Goal: Task Accomplishment & Management: Complete application form

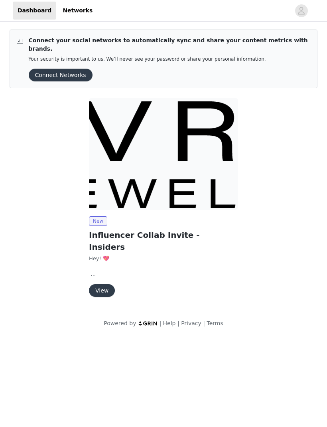
click at [93, 284] on button "View" at bounding box center [102, 290] width 26 height 13
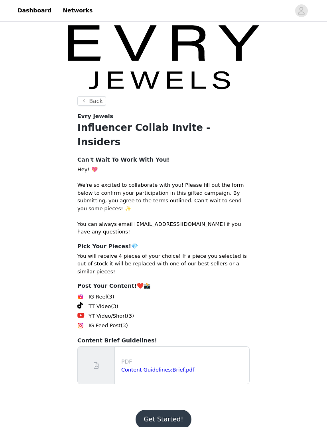
click at [156, 410] on button "Get Started!" at bounding box center [163, 419] width 55 height 19
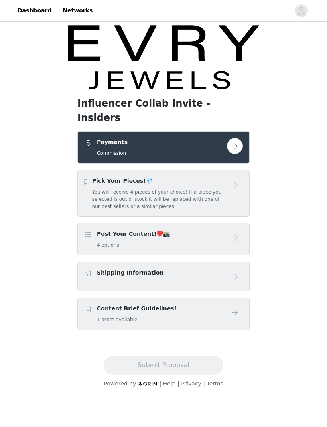
click at [229, 138] on button "button" at bounding box center [235, 146] width 16 height 16
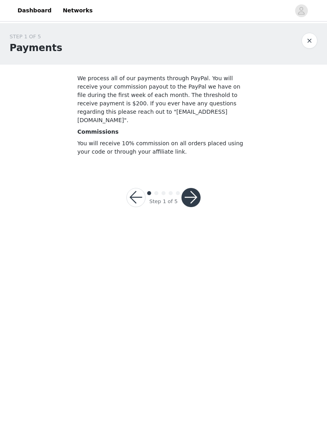
click at [194, 196] on button "button" at bounding box center [191, 197] width 19 height 19
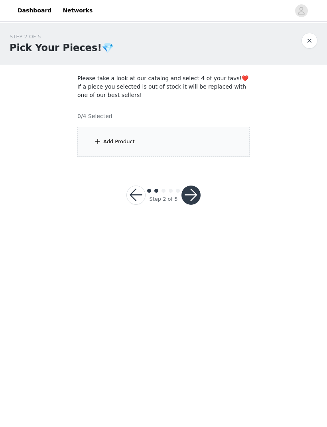
click at [196, 142] on div "Add Product" at bounding box center [163, 142] width 172 height 30
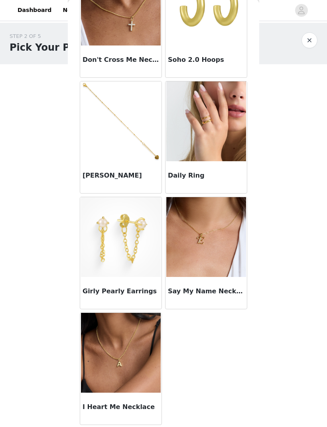
scroll to position [537, 0]
click at [234, 291] on h3 "Say My Name Necklace" at bounding box center [206, 292] width 77 height 10
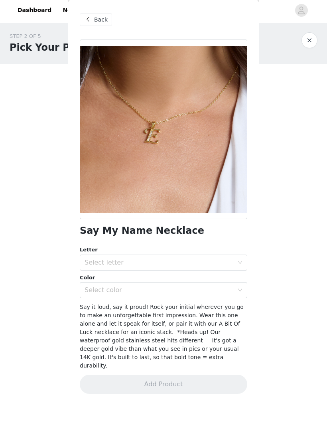
scroll to position [0, 0]
click at [207, 265] on div "Select letter" at bounding box center [159, 263] width 149 height 8
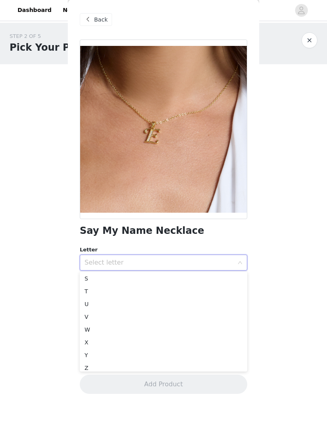
scroll to position [232, 0]
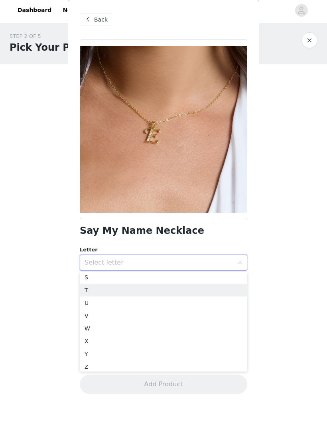
click at [98, 289] on li "T" at bounding box center [164, 290] width 168 height 13
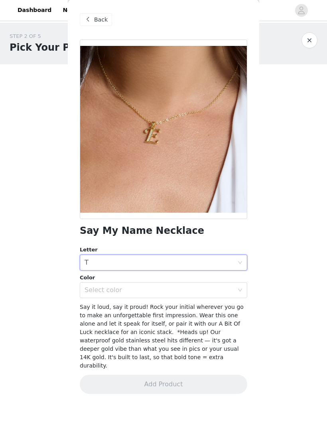
click at [210, 290] on div "Select color" at bounding box center [159, 291] width 149 height 8
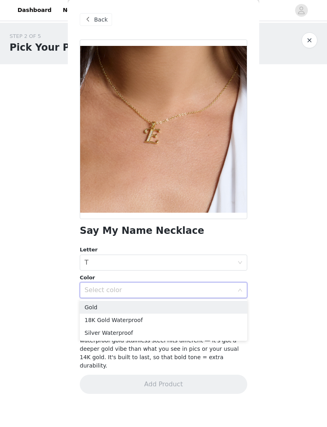
click at [164, 338] on li "Silver Waterproof" at bounding box center [164, 333] width 168 height 13
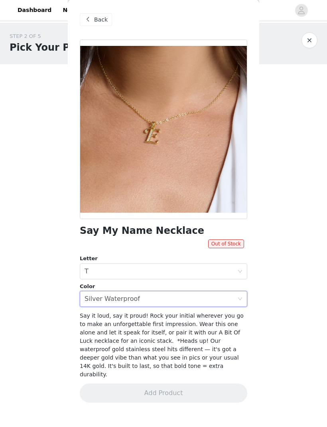
click at [95, 20] on span "Back" at bounding box center [101, 20] width 14 height 8
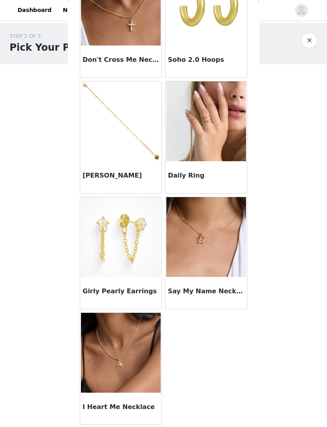
scroll to position [537, 0]
click at [149, 348] on img at bounding box center [121, 353] width 80 height 80
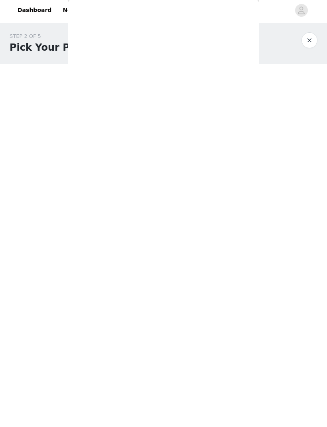
scroll to position [0, 0]
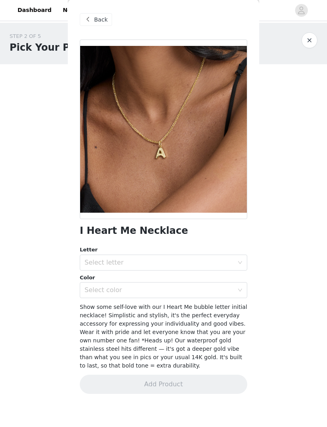
click at [196, 261] on div "Select letter" at bounding box center [159, 263] width 149 height 8
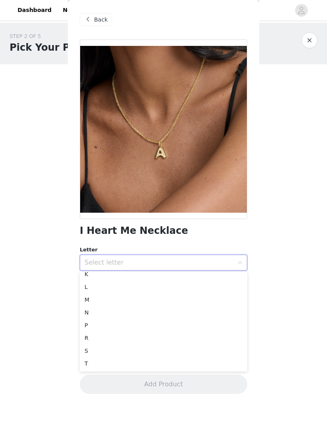
scroll to position [108, 0]
click at [144, 364] on li "T" at bounding box center [164, 364] width 168 height 13
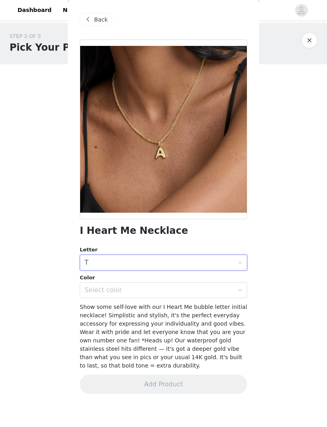
click at [172, 293] on div "Select color" at bounding box center [159, 291] width 149 height 8
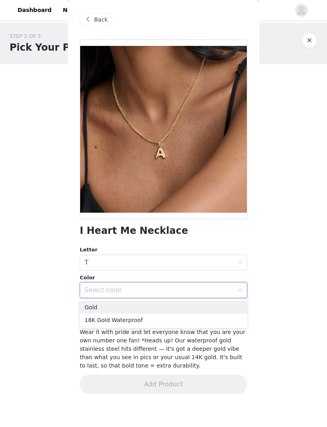
click at [167, 323] on li "18K Gold Waterproof" at bounding box center [164, 320] width 168 height 13
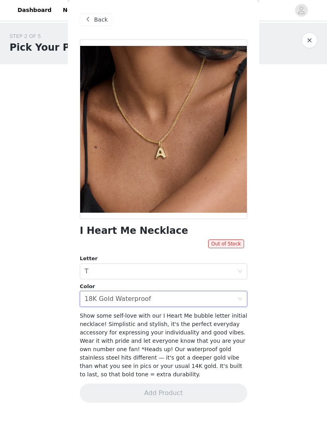
click at [202, 303] on div "Select color 18K Gold Waterproof" at bounding box center [161, 299] width 153 height 15
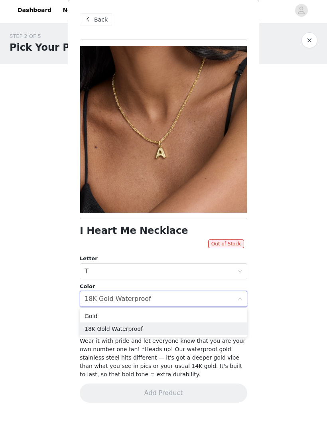
click at [191, 319] on li "Gold" at bounding box center [164, 316] width 168 height 13
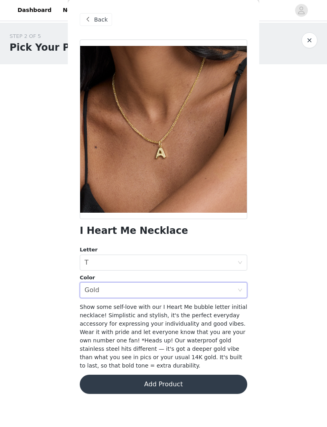
click at [209, 384] on button "Add Product" at bounding box center [164, 384] width 168 height 19
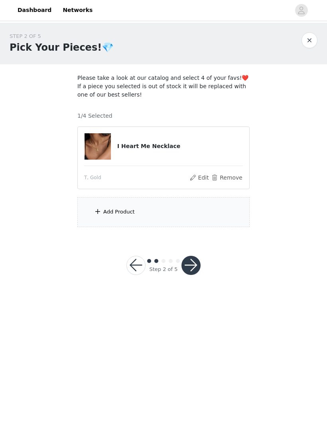
click at [164, 215] on div "Add Product" at bounding box center [163, 213] width 172 height 30
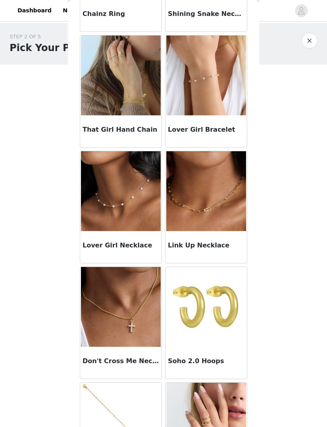
scroll to position [237, 0]
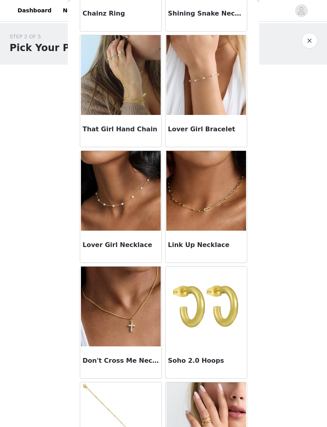
click at [224, 305] on img at bounding box center [206, 307] width 80 height 80
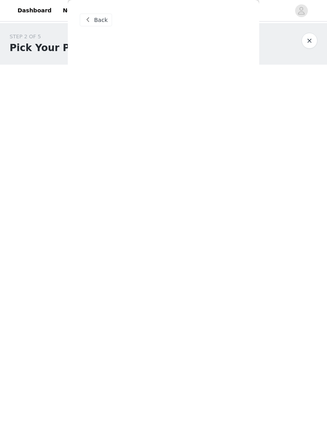
scroll to position [0, 0]
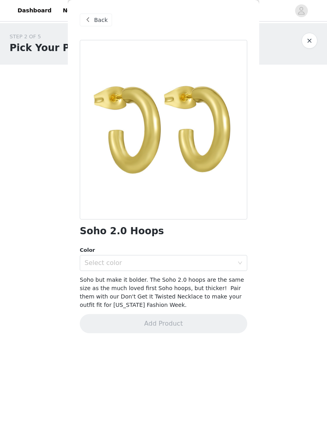
click at [205, 265] on div "Select color" at bounding box center [159, 263] width 149 height 8
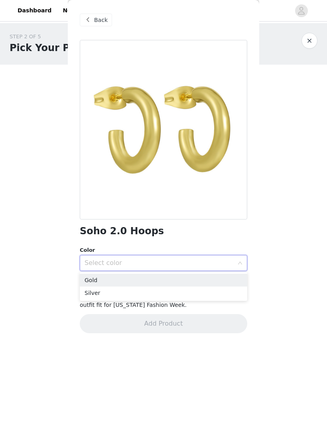
click at [207, 295] on li "Silver" at bounding box center [164, 293] width 168 height 13
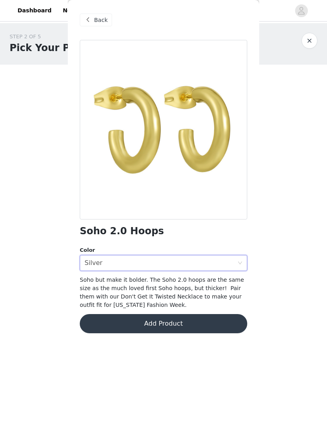
click at [201, 319] on button "Add Product" at bounding box center [164, 323] width 168 height 19
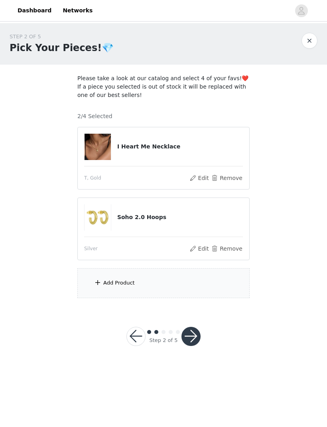
click at [191, 272] on div "Add Product" at bounding box center [163, 283] width 172 height 30
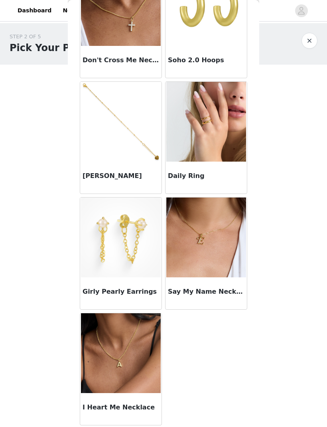
scroll to position [537, 0]
click at [145, 374] on img at bounding box center [121, 353] width 80 height 80
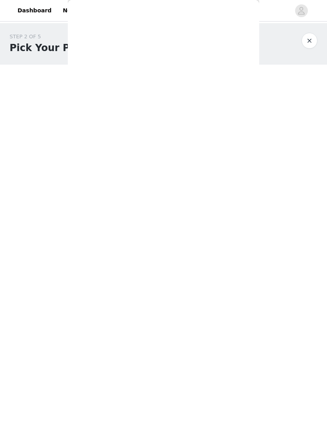
scroll to position [0, 0]
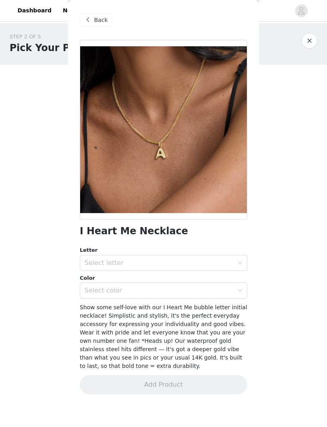
click at [192, 256] on div "Select letter" at bounding box center [161, 262] width 153 height 15
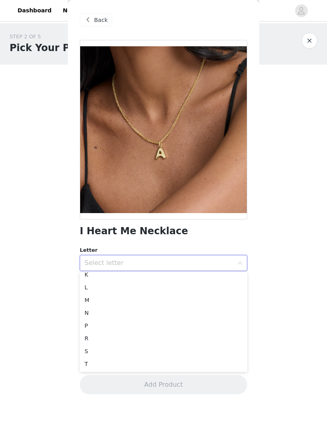
scroll to position [108, 0]
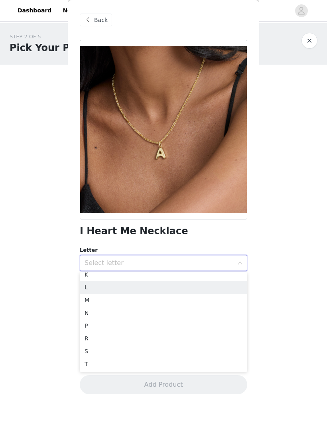
click at [132, 288] on li "L" at bounding box center [164, 287] width 168 height 13
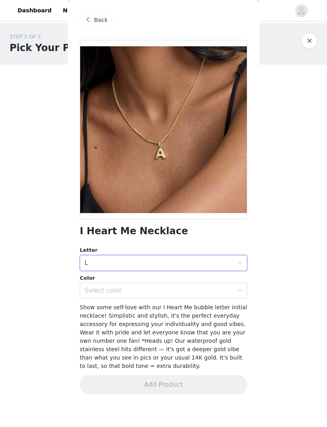
click at [190, 293] on div "Select color" at bounding box center [159, 291] width 149 height 8
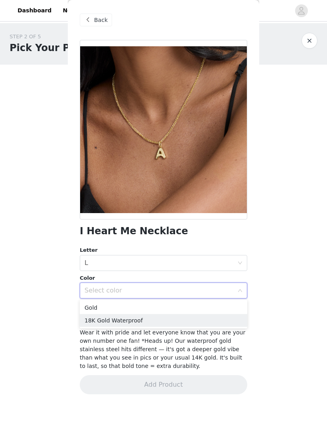
click at [190, 320] on li "18K Gold Waterproof" at bounding box center [164, 320] width 168 height 13
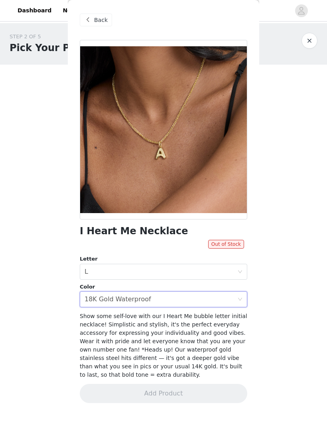
click at [101, 21] on span "Back" at bounding box center [101, 20] width 14 height 8
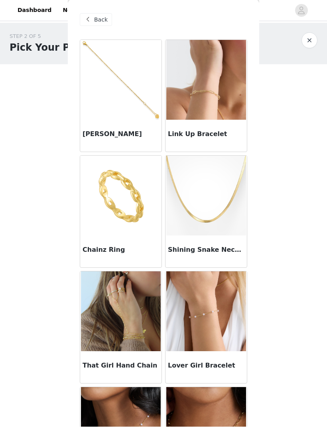
click at [99, 24] on span "Back" at bounding box center [101, 20] width 14 height 8
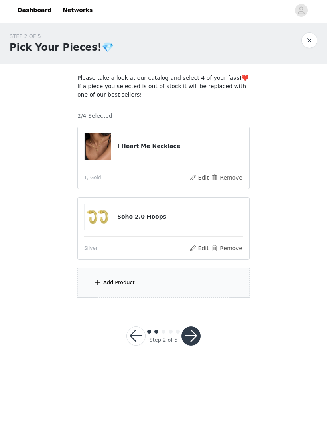
click at [180, 282] on div "Add Product" at bounding box center [163, 283] width 172 height 30
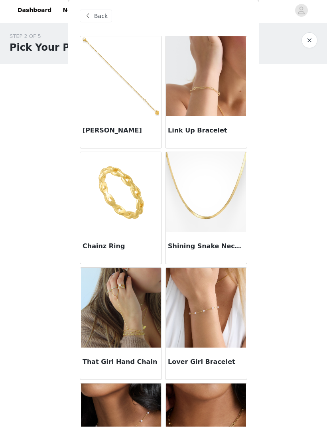
scroll to position [4, 0]
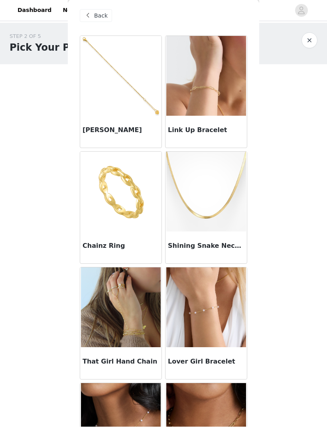
click at [205, 206] on img at bounding box center [206, 192] width 80 height 80
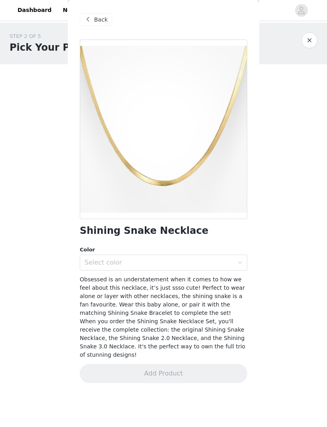
scroll to position [0, 0]
click at [212, 265] on div "Select color" at bounding box center [159, 263] width 149 height 8
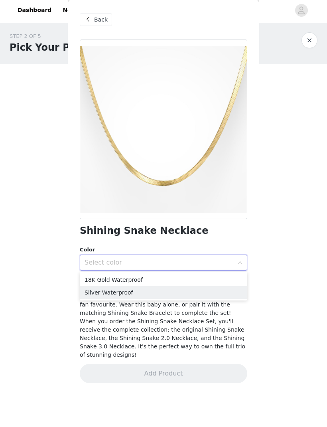
click at [210, 296] on li "Silver Waterproof" at bounding box center [164, 293] width 168 height 13
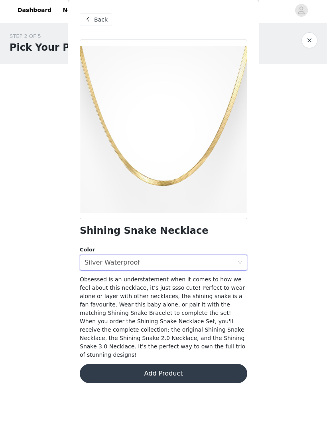
click at [203, 366] on button "Add Product" at bounding box center [164, 373] width 168 height 19
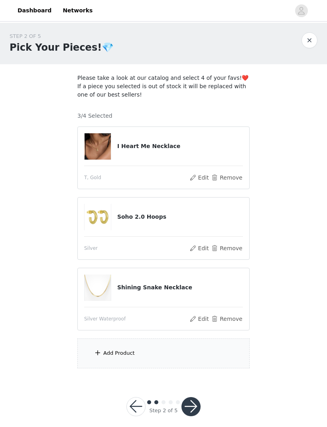
click at [172, 352] on div "Add Product" at bounding box center [163, 354] width 172 height 30
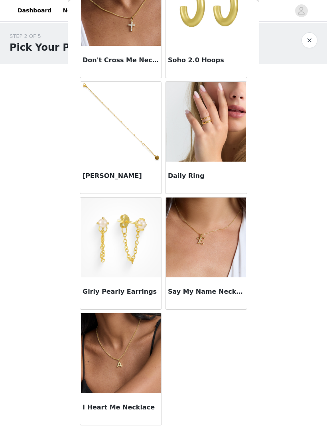
scroll to position [0, 0]
click at [289, 286] on div "STEP 2 OF 5 Pick Your Pieces!💎 Please take a look at our catalog and select 4 o…" at bounding box center [163, 200] width 327 height 355
click at [286, 279] on div "STEP 2 OF 5 Pick Your Pieces!💎 Please take a look at our catalog and select 4 o…" at bounding box center [163, 200] width 327 height 355
click at [276, 288] on div "STEP 2 OF 5 Pick Your Pieces!💎 Please take a look at our catalog and select 4 o…" at bounding box center [163, 200] width 327 height 355
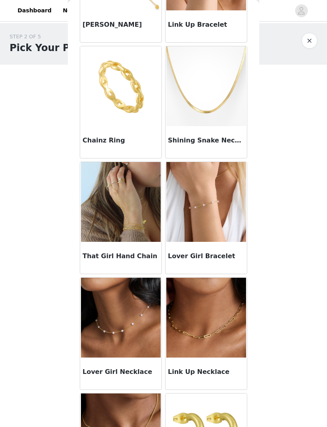
scroll to position [110, 0]
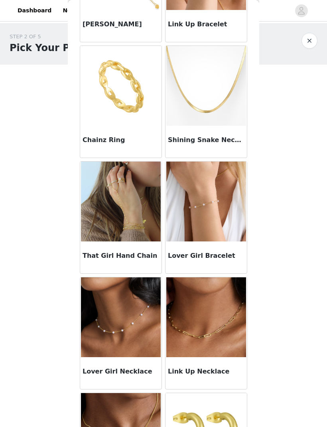
click at [146, 366] on div "Lover Girl Necklace" at bounding box center [120, 373] width 81 height 32
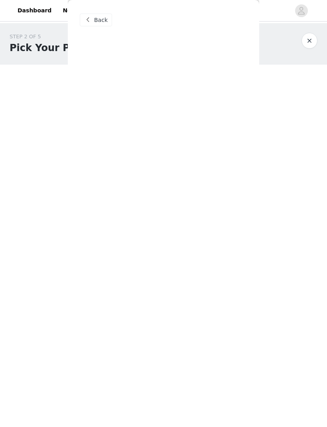
scroll to position [0, 0]
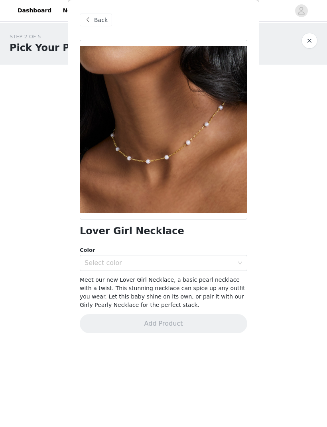
click at [218, 249] on div "Color" at bounding box center [164, 250] width 168 height 8
click at [216, 264] on div "Select color" at bounding box center [159, 263] width 149 height 8
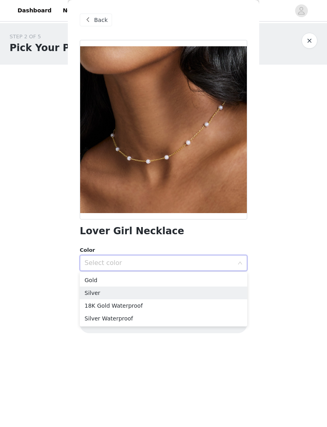
click at [181, 296] on li "Silver" at bounding box center [164, 293] width 168 height 13
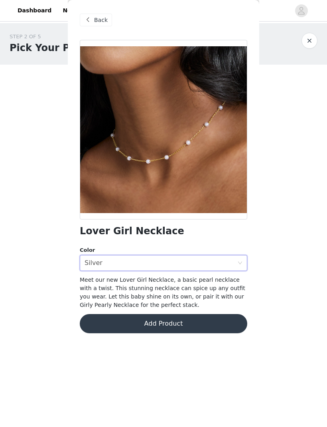
click at [202, 265] on div "Select color Silver" at bounding box center [161, 262] width 153 height 15
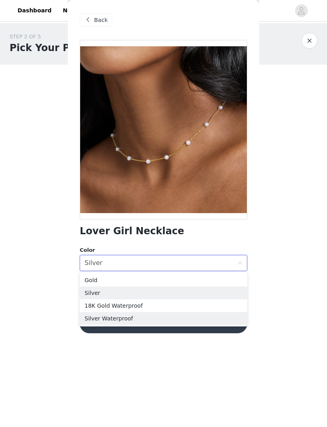
click at [205, 323] on li "Silver Waterproof" at bounding box center [164, 318] width 168 height 13
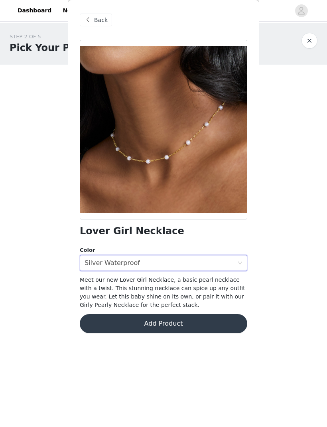
click at [209, 331] on button "Add Product" at bounding box center [164, 323] width 168 height 19
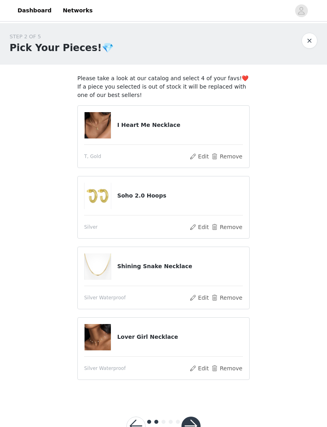
click at [117, 274] on div at bounding box center [100, 266] width 33 height 26
click at [107, 279] on img at bounding box center [98, 266] width 26 height 26
click at [191, 301] on button "Edit" at bounding box center [199, 298] width 20 height 10
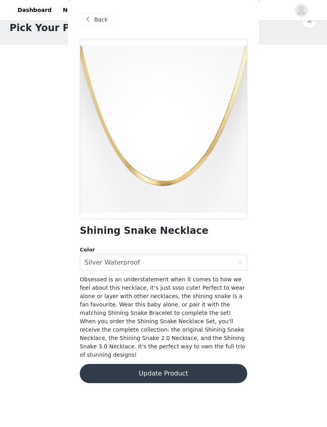
click at [234, 252] on div "Color" at bounding box center [164, 250] width 168 height 8
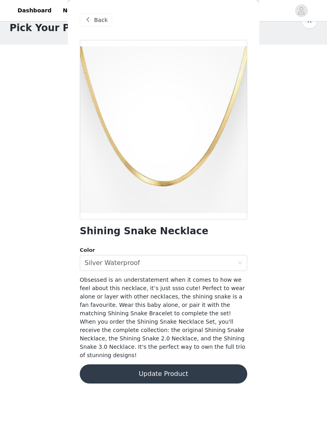
click at [236, 260] on div "Select color Silver Waterproof" at bounding box center [161, 262] width 153 height 15
click at [99, 14] on div "Back" at bounding box center [96, 20] width 32 height 13
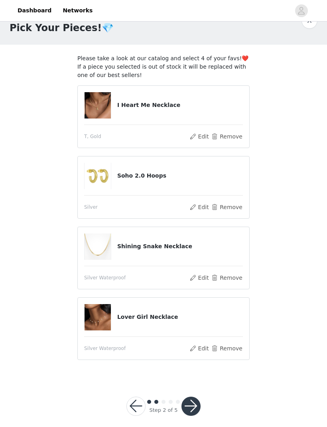
scroll to position [28, 0]
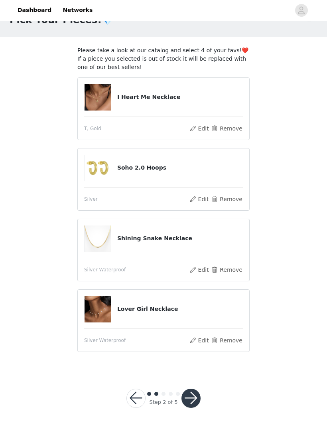
click at [235, 259] on article "Shining Snake Necklace Silver Waterproof Edit Remove" at bounding box center [163, 250] width 172 height 63
click at [227, 263] on article "Shining Snake Necklace Silver Waterproof Edit Remove" at bounding box center [163, 250] width 172 height 63
click at [217, 262] on article "Shining Snake Necklace Silver Waterproof Edit Remove" at bounding box center [163, 250] width 172 height 63
click at [212, 256] on article "Shining Snake Necklace Silver Waterproof Edit Remove" at bounding box center [163, 250] width 172 height 63
click at [232, 273] on button "Remove" at bounding box center [227, 270] width 32 height 10
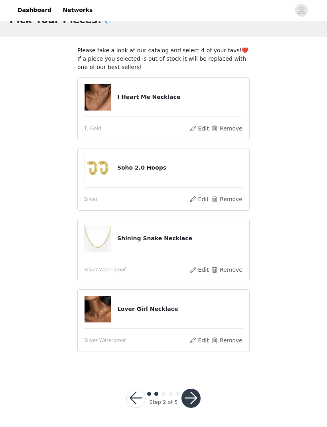
scroll to position [8, 0]
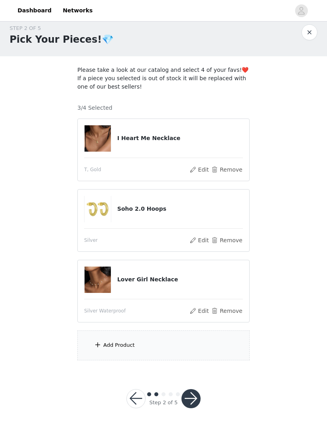
click at [156, 349] on div "Add Product" at bounding box center [163, 346] width 172 height 30
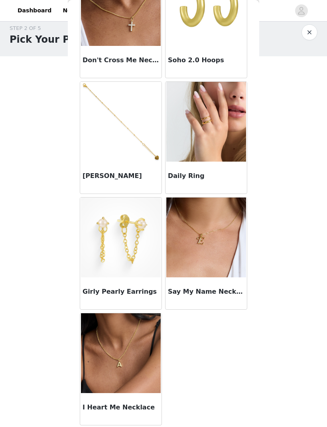
click at [257, 277] on div "Back Camila Bracelet Link Up Bracelet Chainz Ring Shining Snake Necklace That G…" at bounding box center [164, 213] width 192 height 427
click at [229, 154] on img at bounding box center [206, 122] width 80 height 80
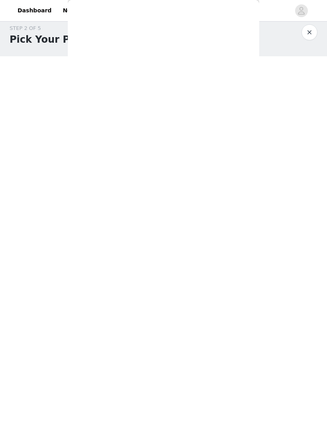
scroll to position [12, 0]
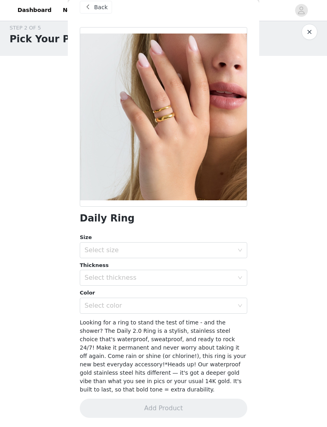
click at [90, 10] on span at bounding box center [88, 8] width 10 height 10
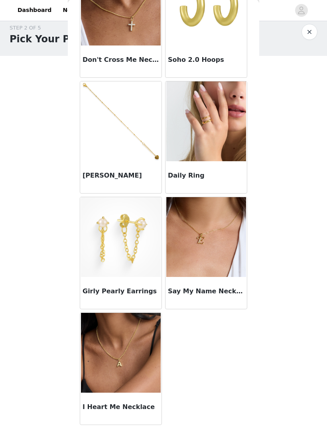
scroll to position [537, 0]
click at [139, 340] on img at bounding box center [121, 353] width 80 height 80
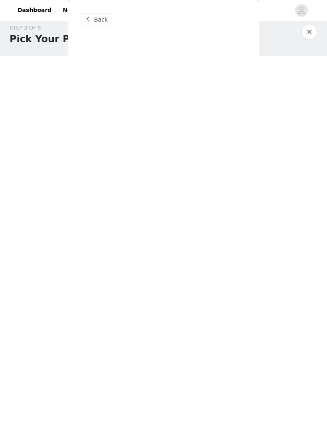
scroll to position [0, 0]
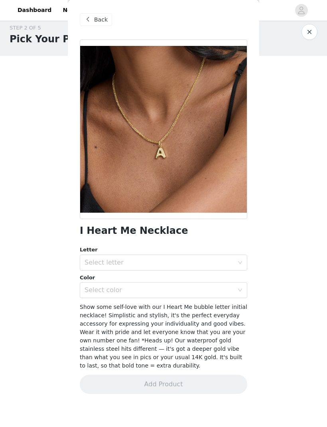
click at [226, 262] on div "Select letter" at bounding box center [159, 263] width 149 height 8
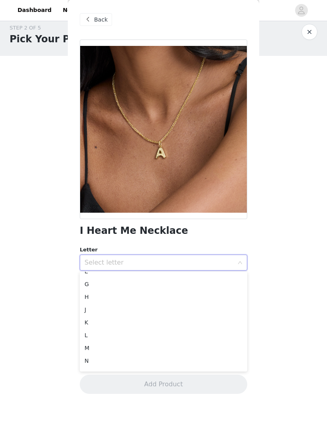
scroll to position [75, 0]
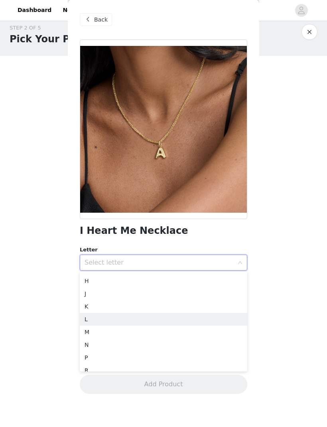
click at [145, 319] on li "L" at bounding box center [164, 319] width 168 height 13
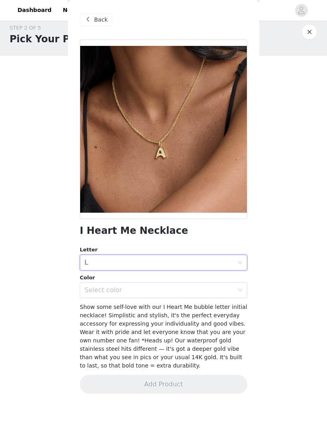
click at [204, 279] on div "Color" at bounding box center [164, 278] width 168 height 8
click at [233, 289] on div "Select color" at bounding box center [159, 291] width 149 height 8
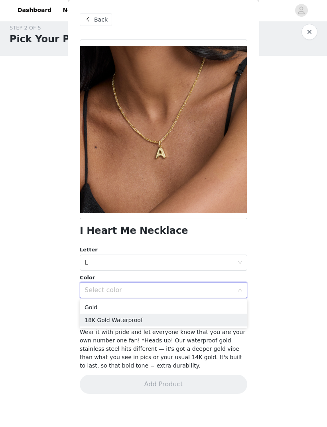
click at [186, 319] on li "18K Gold Waterproof" at bounding box center [164, 320] width 168 height 13
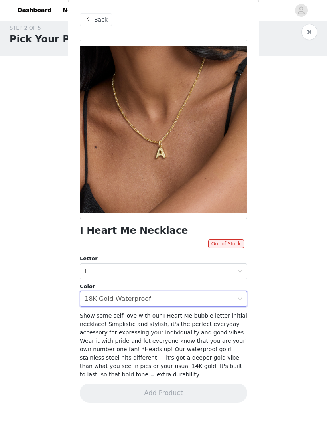
scroll to position [0, 0]
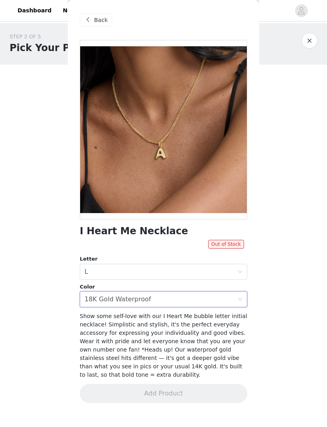
click at [241, 301] on icon "icon: close-circle" at bounding box center [240, 299] width 5 height 5
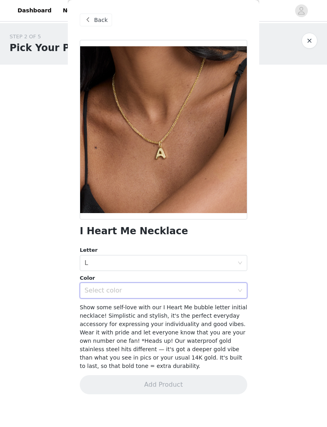
click at [229, 293] on div "Select color" at bounding box center [159, 291] width 149 height 8
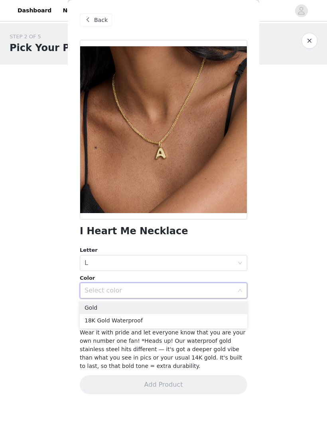
click at [196, 308] on li "Gold" at bounding box center [164, 307] width 168 height 13
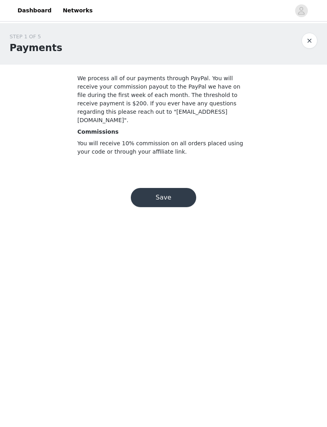
click at [175, 188] on button "Save" at bounding box center [163, 197] width 65 height 19
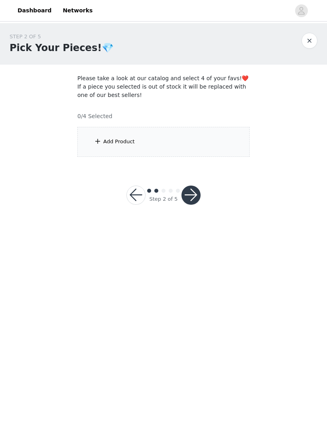
click at [225, 137] on div "Add Product" at bounding box center [163, 142] width 172 height 30
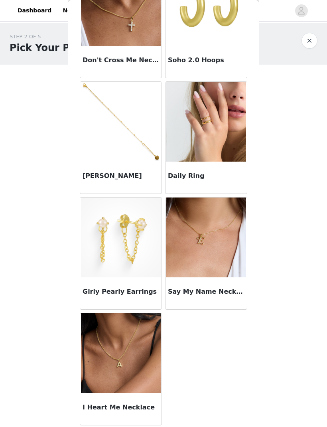
scroll to position [537, 0]
click at [132, 365] on img at bounding box center [121, 353] width 80 height 80
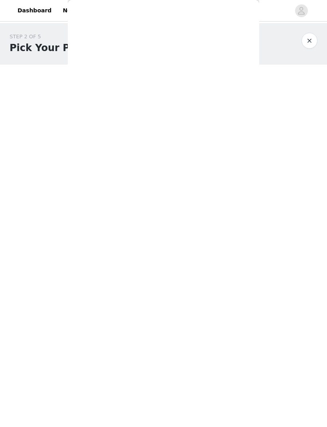
scroll to position [0, 0]
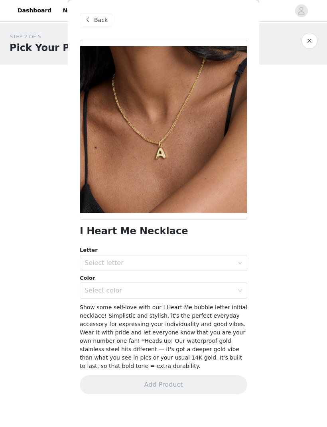
click at [163, 265] on div "Select letter" at bounding box center [159, 263] width 149 height 8
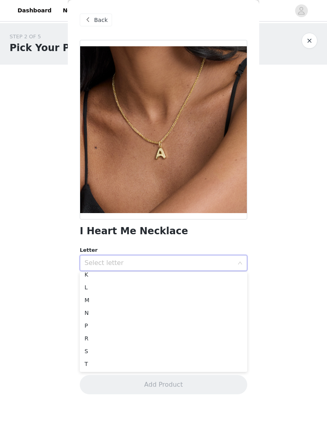
scroll to position [108, 0]
click at [125, 366] on li "T" at bounding box center [164, 364] width 168 height 13
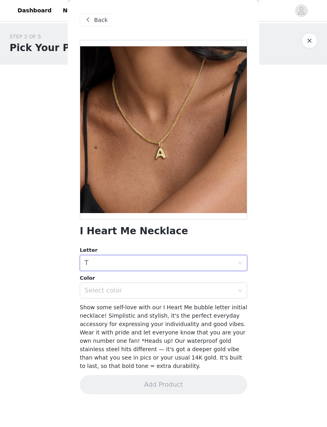
click at [159, 293] on div "Select color" at bounding box center [159, 291] width 149 height 8
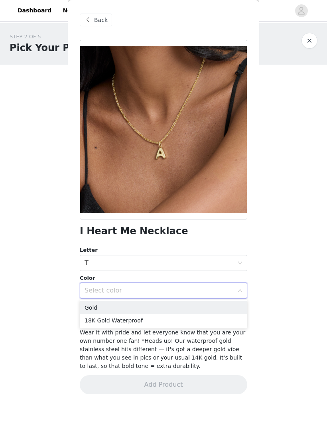
click at [150, 312] on li "Gold" at bounding box center [164, 307] width 168 height 13
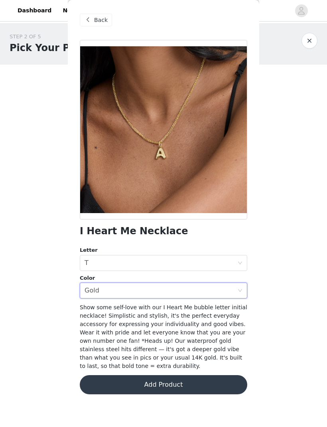
click at [165, 383] on button "Add Product" at bounding box center [164, 384] width 168 height 19
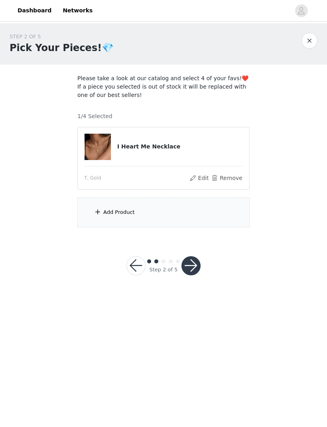
click at [172, 232] on section "Please take a look at our catalog and select 4 of your favs!❤️ If a piece you s…" at bounding box center [164, 151] width 192 height 172
click at [188, 211] on div "Add Product" at bounding box center [163, 213] width 172 height 30
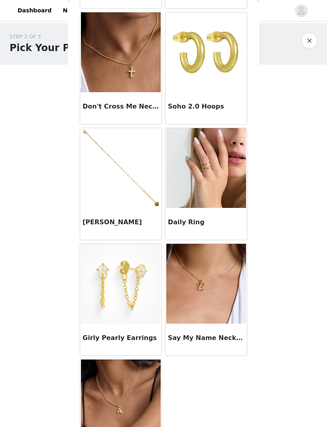
scroll to position [490, 0]
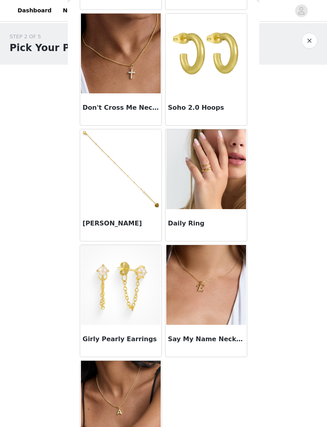
click at [218, 93] on img at bounding box center [206, 54] width 80 height 80
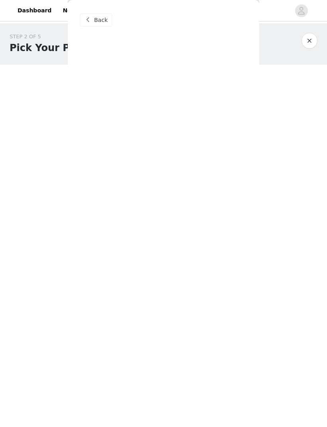
scroll to position [0, 0]
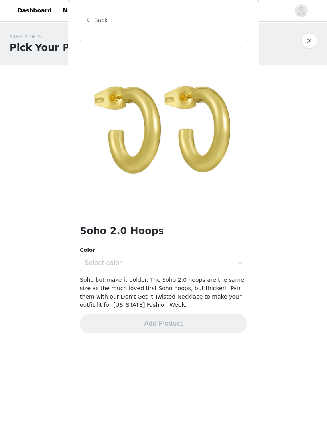
click at [184, 265] on div "Select color" at bounding box center [159, 263] width 149 height 8
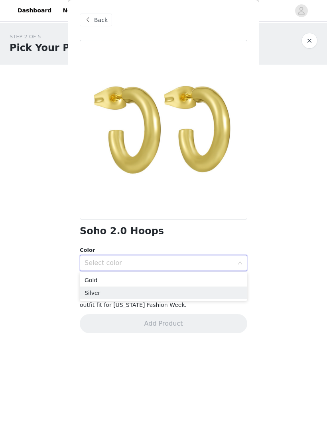
click at [160, 297] on li "Silver" at bounding box center [164, 293] width 168 height 13
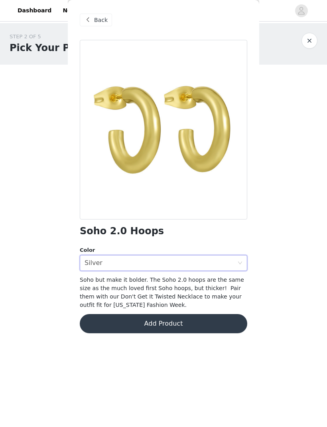
click at [188, 327] on button "Add Product" at bounding box center [164, 323] width 168 height 19
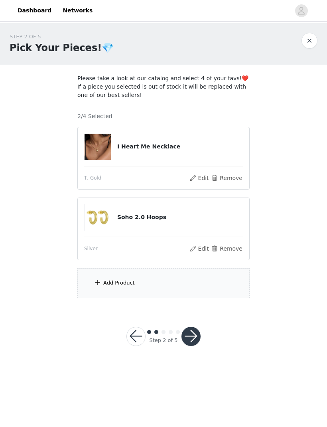
click at [197, 285] on div "Add Product" at bounding box center [163, 283] width 172 height 30
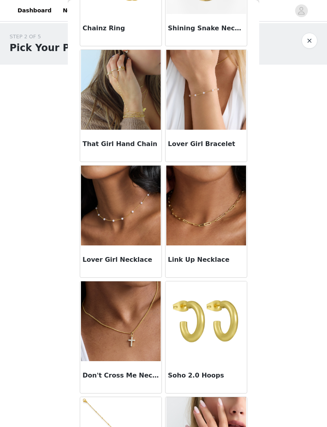
scroll to position [226, 0]
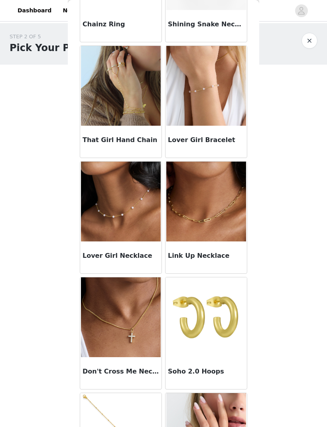
click at [145, 262] on div "Lover Girl Necklace" at bounding box center [120, 258] width 81 height 32
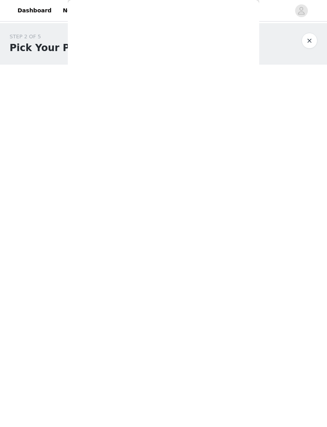
scroll to position [0, 0]
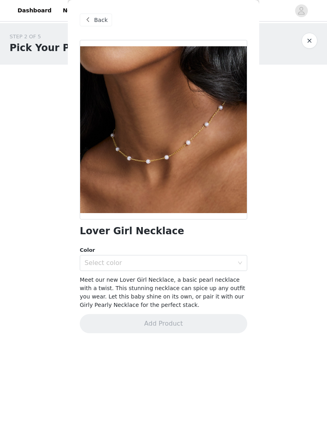
click at [190, 261] on div "Select color" at bounding box center [159, 263] width 149 height 8
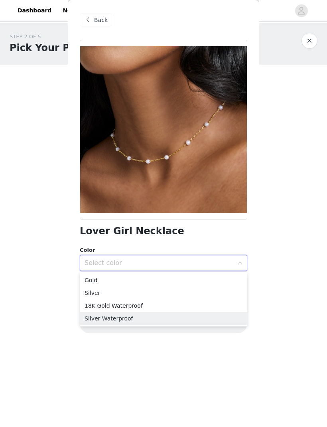
click at [180, 321] on li "Silver Waterproof" at bounding box center [164, 318] width 168 height 13
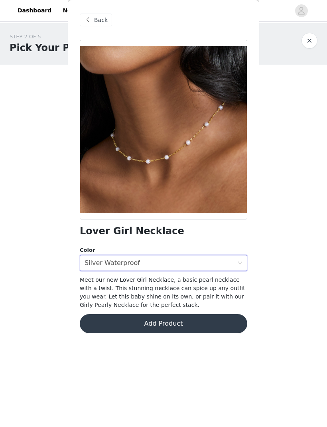
click at [203, 319] on button "Add Product" at bounding box center [164, 323] width 168 height 19
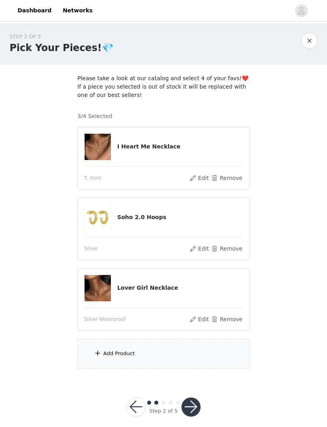
click at [182, 349] on div "Add Product" at bounding box center [163, 354] width 172 height 30
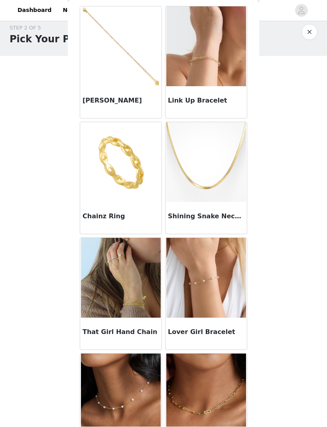
scroll to position [33, 0]
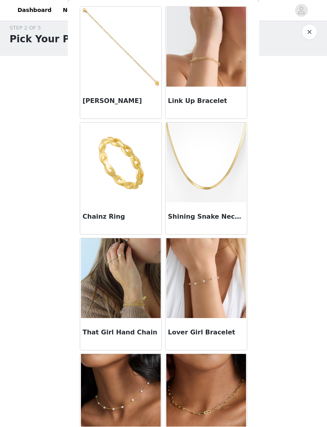
click at [135, 84] on img at bounding box center [121, 47] width 80 height 80
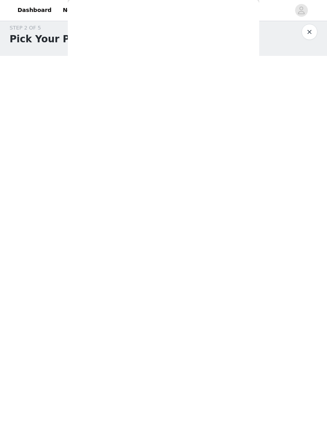
scroll to position [0, 0]
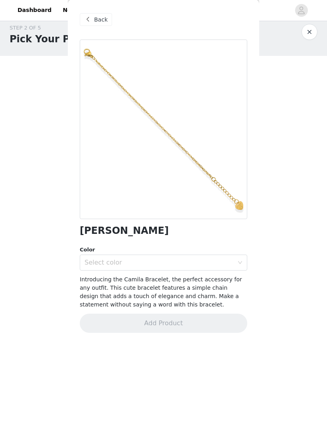
click at [230, 259] on div "Select color" at bounding box center [159, 263] width 149 height 8
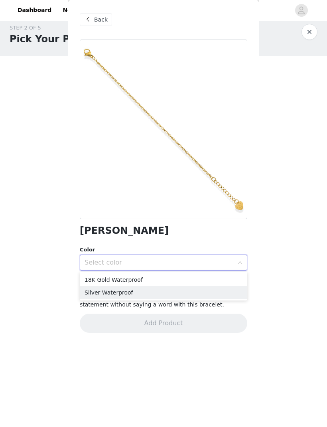
click at [197, 291] on li "Silver Waterproof" at bounding box center [164, 293] width 168 height 13
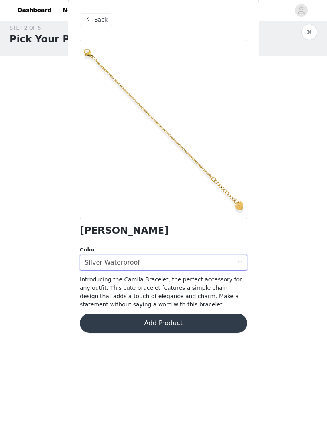
click at [93, 22] on div "Back" at bounding box center [96, 20] width 32 height 13
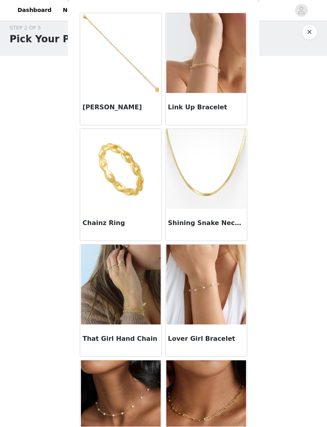
scroll to position [22, 0]
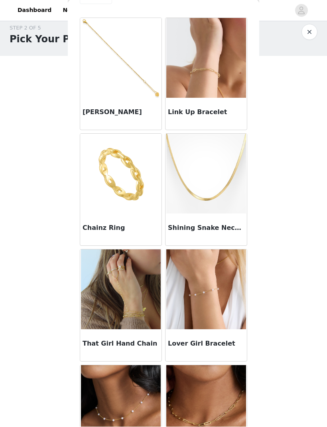
click at [93, 105] on div "[PERSON_NAME]" at bounding box center [120, 114] width 81 height 32
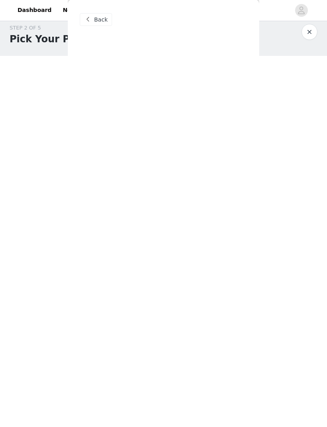
scroll to position [0, 0]
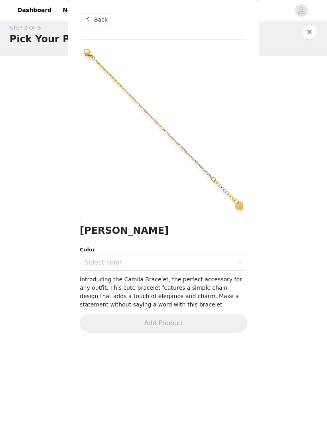
click at [230, 266] on div "Select color" at bounding box center [159, 263] width 149 height 8
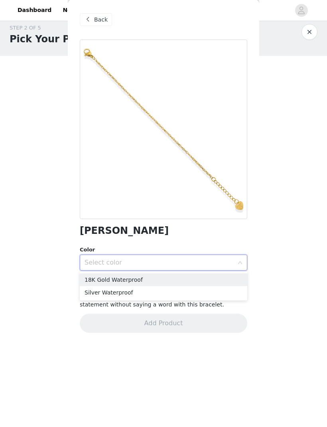
click at [194, 291] on li "Silver Waterproof" at bounding box center [164, 293] width 168 height 13
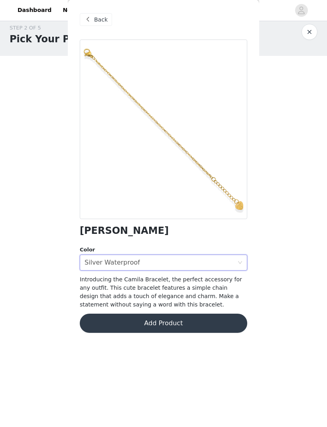
click at [198, 323] on button "Add Product" at bounding box center [164, 323] width 168 height 19
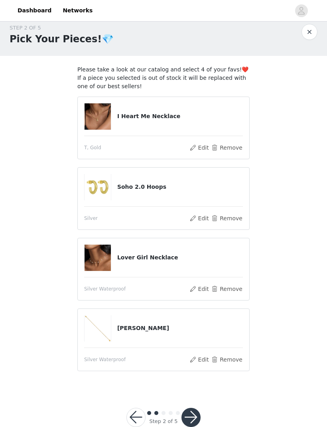
click at [223, 290] on button "Remove" at bounding box center [227, 289] width 32 height 10
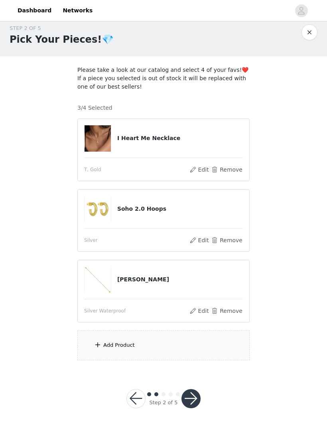
click at [104, 347] on div "Add Product" at bounding box center [119, 345] width 32 height 8
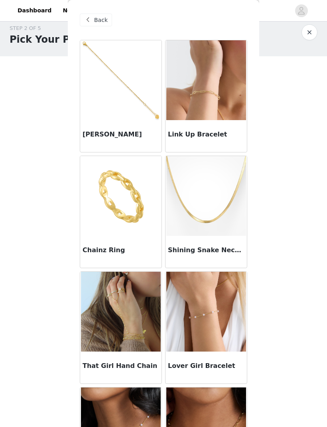
click at [124, 127] on div "[PERSON_NAME]" at bounding box center [120, 136] width 81 height 32
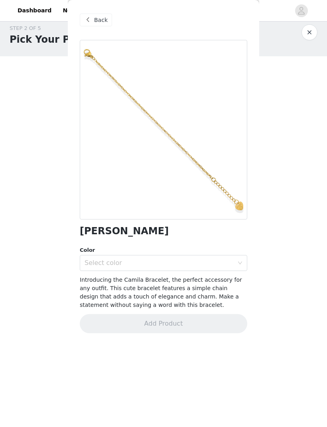
click at [206, 262] on div "Select color" at bounding box center [159, 263] width 149 height 8
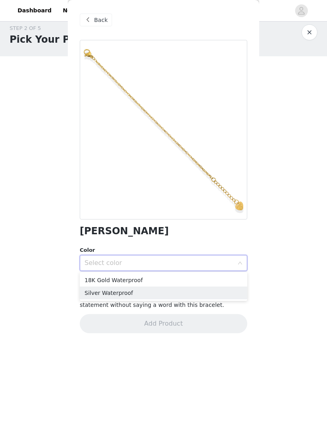
click at [191, 294] on li "Silver Waterproof" at bounding box center [164, 293] width 168 height 13
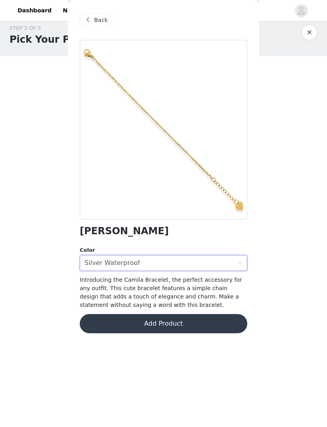
click at [209, 330] on button "Add Product" at bounding box center [164, 323] width 168 height 19
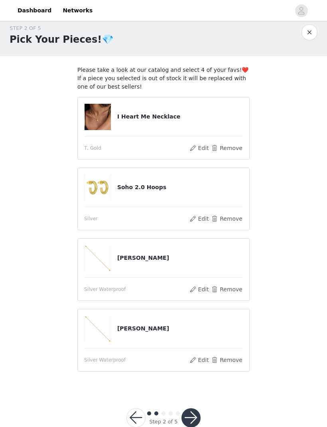
scroll to position [28, 0]
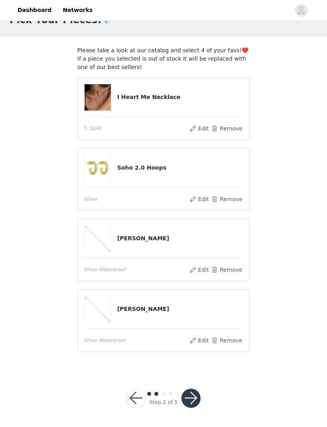
click at [190, 400] on button "button" at bounding box center [191, 398] width 19 height 19
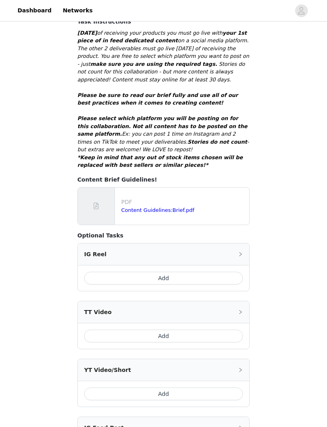
scroll to position [178, 0]
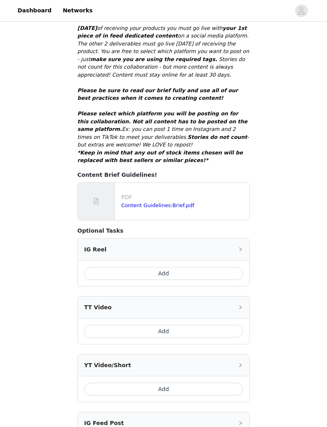
click at [224, 325] on button "Add" at bounding box center [163, 331] width 159 height 13
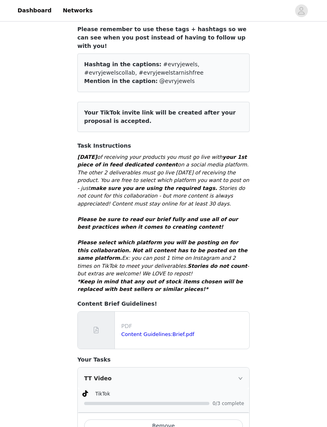
scroll to position [52, 0]
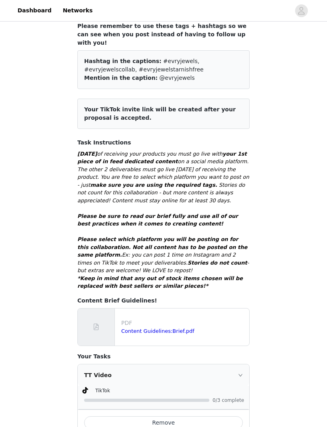
click at [218, 319] on p "PDF" at bounding box center [183, 323] width 125 height 8
click at [168, 329] on link "Content Guidelines:Brief.pdf" at bounding box center [157, 332] width 73 height 6
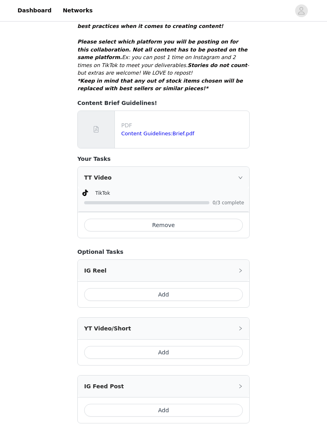
scroll to position [284, 0]
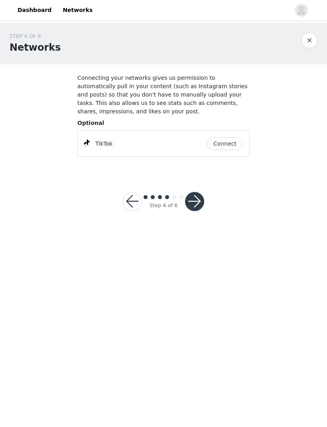
click at [240, 143] on button "Connect" at bounding box center [225, 144] width 36 height 13
